Goal: Obtain resource: Obtain resource

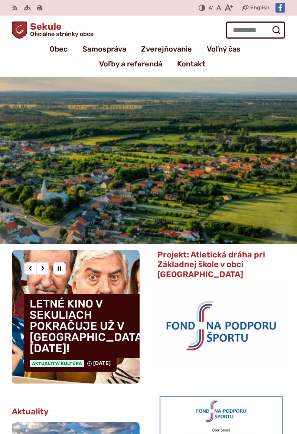
click at [178, 47] on span "Zverejňovanie" at bounding box center [166, 49] width 51 height 15
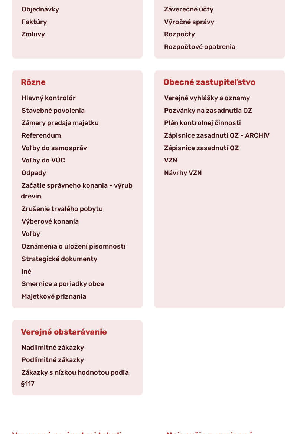
scroll to position [170, 0]
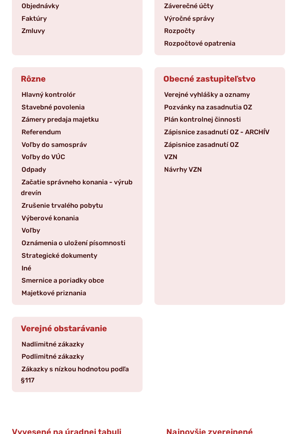
click at [227, 90] on link "Verejné vyhlášky a oznamy" at bounding box center [206, 94] width 87 height 8
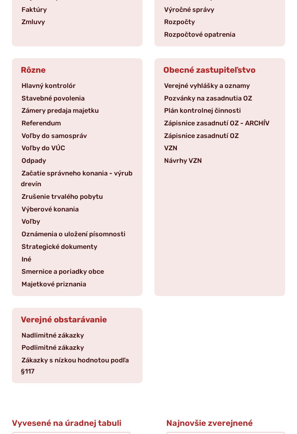
scroll to position [194, 0]
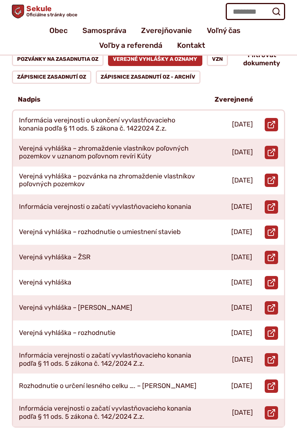
scroll to position [113, 0]
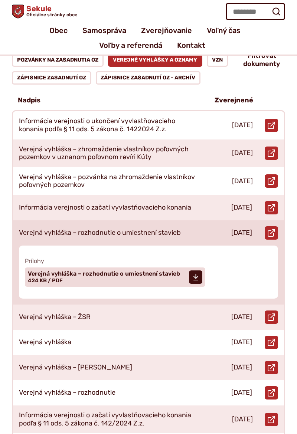
click at [166, 235] on div "Verejná vyhláška – rozhodnutie o umiestnení stavieb" at bounding box center [107, 232] width 189 height 25
click at [276, 226] on link "Otvoriť document Verejná vyhláška – rozhodnutie o umiestnení stavieb v novom ok…" at bounding box center [270, 232] width 13 height 13
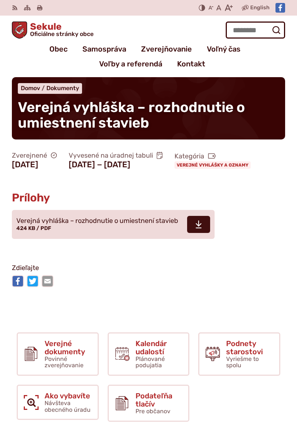
click at [202, 233] on span at bounding box center [198, 224] width 23 height 17
